Goal: Information Seeking & Learning: Learn about a topic

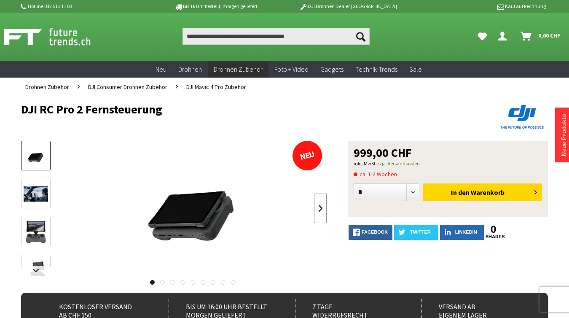
click at [321, 207] on link at bounding box center [320, 209] width 13 height 30
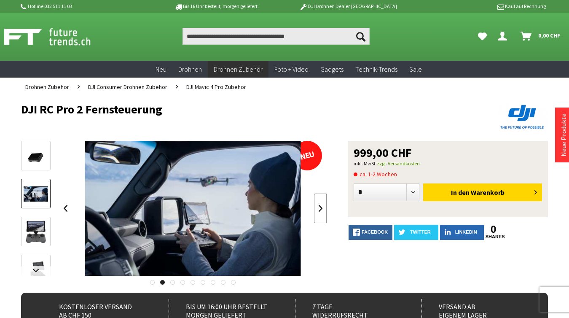
click at [321, 207] on link at bounding box center [320, 209] width 13 height 30
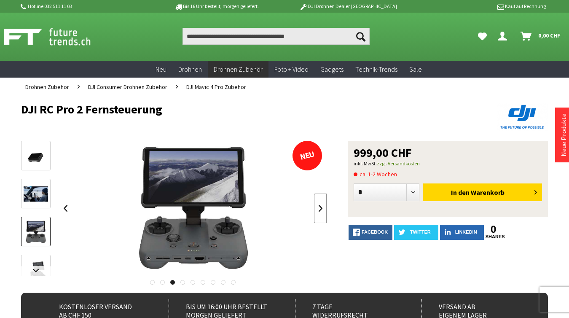
click at [321, 206] on link at bounding box center [320, 209] width 13 height 30
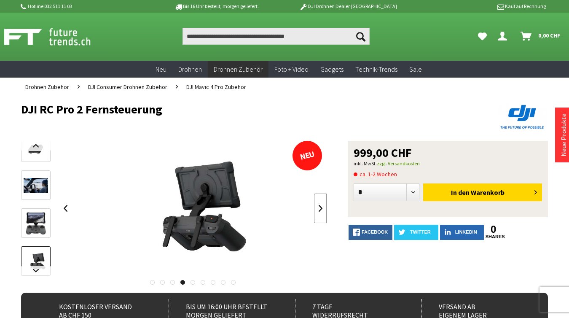
click at [321, 206] on link at bounding box center [320, 209] width 13 height 30
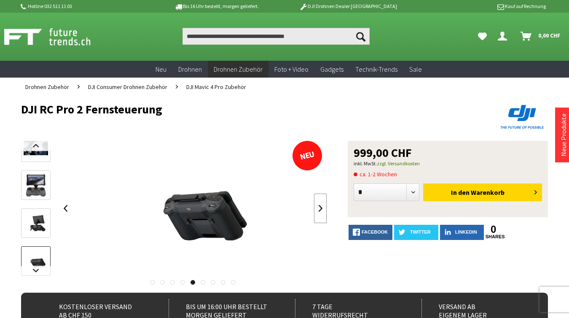
click at [321, 206] on link at bounding box center [320, 209] width 13 height 30
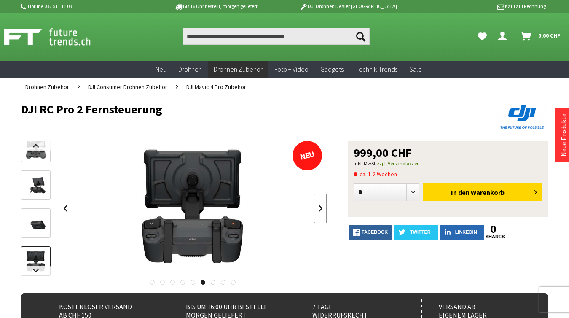
click at [321, 206] on link at bounding box center [320, 209] width 13 height 30
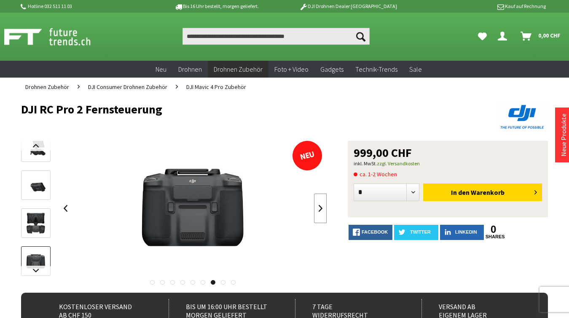
click at [321, 206] on link at bounding box center [320, 209] width 13 height 30
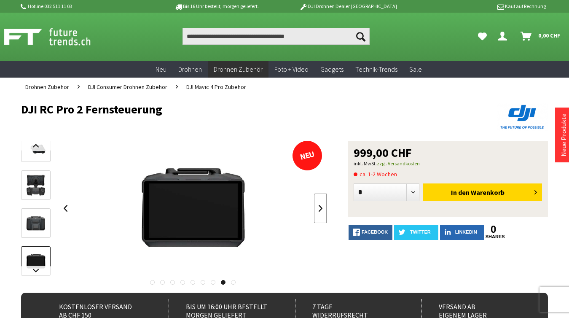
click at [321, 206] on link at bounding box center [320, 209] width 13 height 30
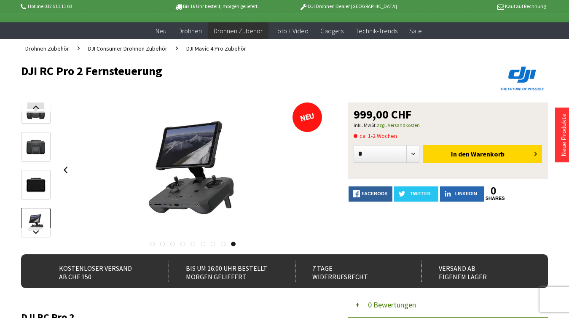
scroll to position [38, 0]
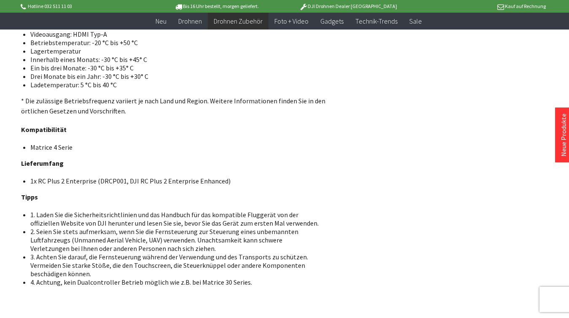
scroll to position [694, 0]
